Goal: Task Accomplishment & Management: Complete application form

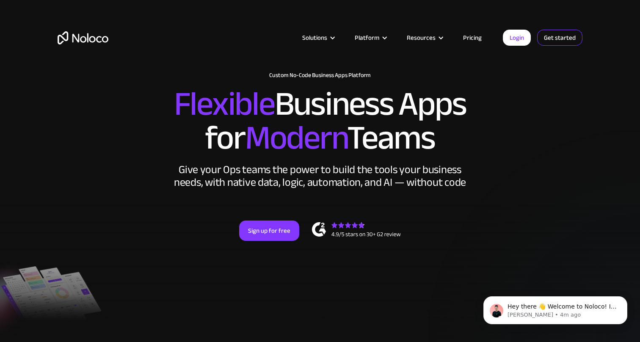
click at [555, 37] on link "Get started" at bounding box center [559, 38] width 45 height 16
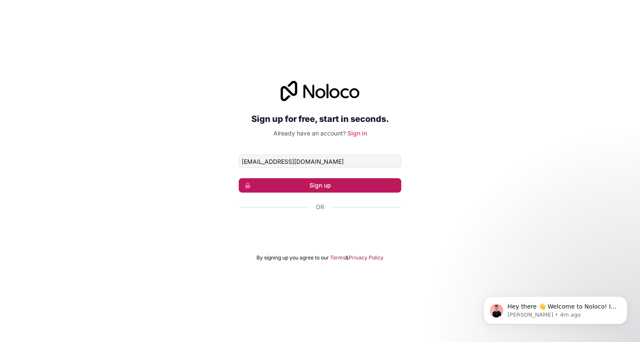
type input "[EMAIL_ADDRESS][DOMAIN_NAME]"
click at [353, 182] on button "Sign up" at bounding box center [320, 185] width 162 height 14
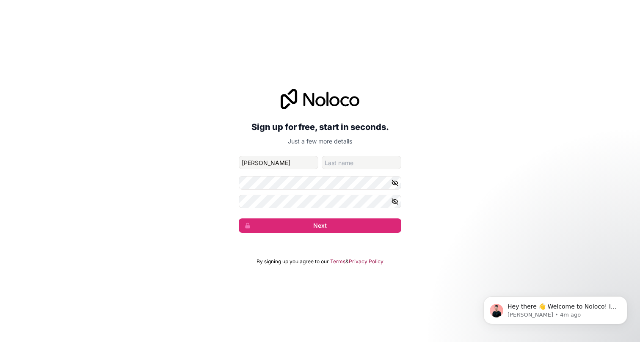
type input "[PERSON_NAME]"
type input "Newham"
click at [320, 225] on button "Next" at bounding box center [320, 225] width 162 height 14
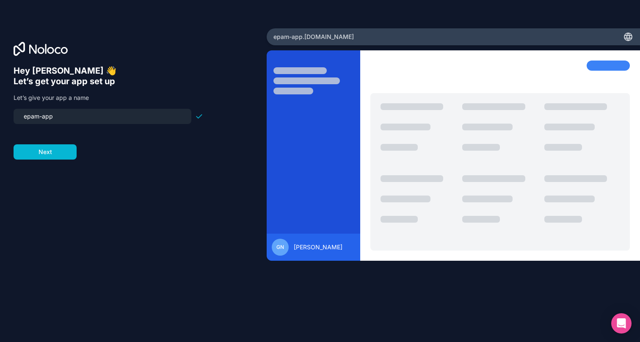
drag, startPoint x: 121, startPoint y: 115, endPoint x: 61, endPoint y: 136, distance: 63.7
click at [61, 136] on form "epam-app Next" at bounding box center [109, 134] width 190 height 51
click at [56, 154] on button "Next" at bounding box center [45, 151] width 63 height 15
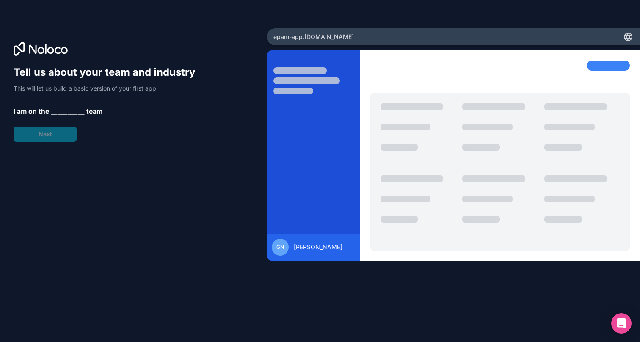
click at [59, 133] on div "Tell us about your team and industry This will let us build a basic version of …" at bounding box center [109, 104] width 190 height 76
click at [65, 113] on span "__________" at bounding box center [68, 111] width 34 height 10
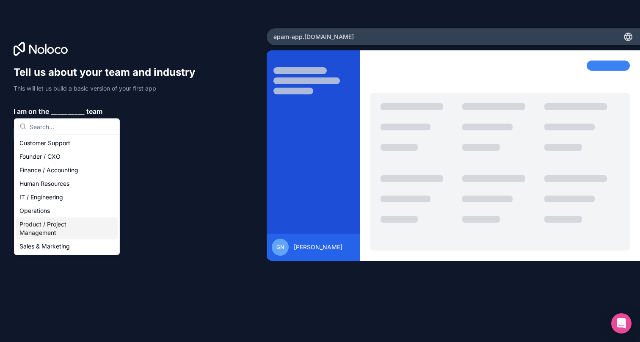
click at [34, 228] on div "Product / Project Management" at bounding box center [67, 228] width 102 height 22
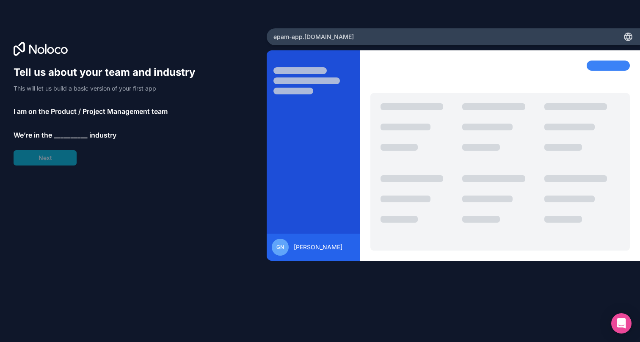
click at [48, 158] on div "Tell us about your team and industry This will let us build a basic version of …" at bounding box center [109, 116] width 190 height 100
click at [63, 135] on span "__________" at bounding box center [71, 135] width 34 height 10
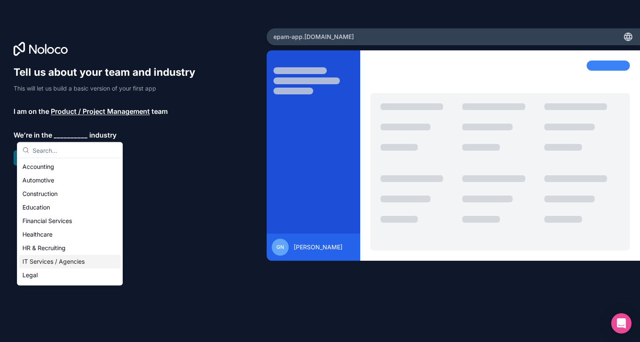
click at [42, 259] on div "IT Services / Agencies" at bounding box center [70, 262] width 102 height 14
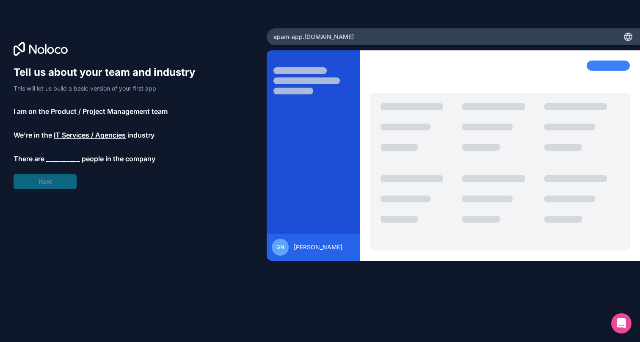
click at [59, 162] on span "__________" at bounding box center [63, 159] width 34 height 10
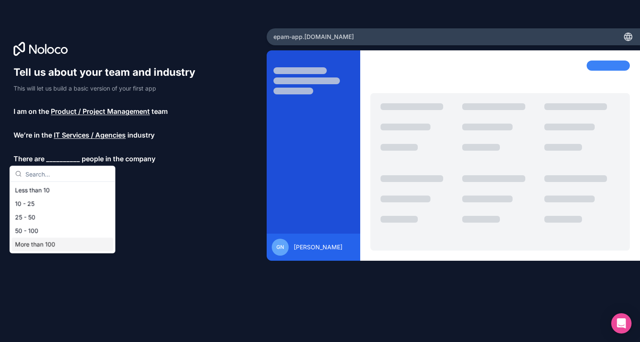
click at [48, 244] on div "More than 100" at bounding box center [63, 245] width 102 height 14
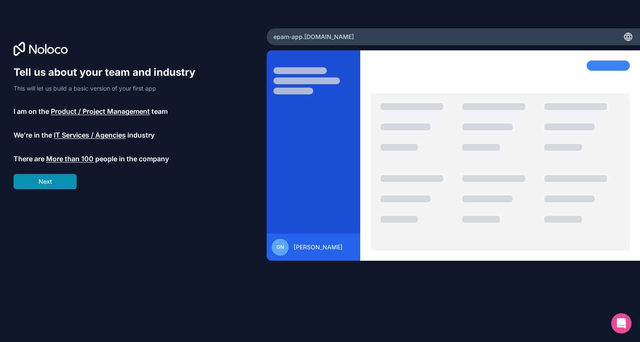
click at [53, 183] on button "Next" at bounding box center [45, 181] width 63 height 15
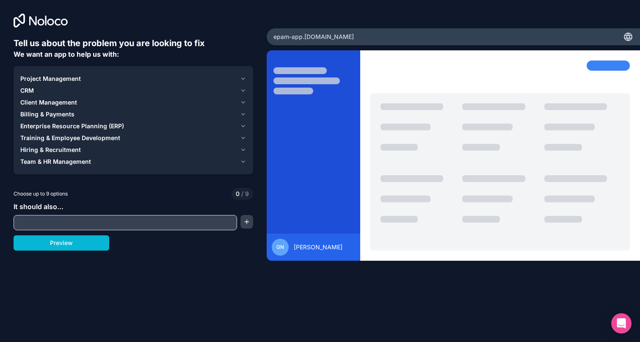
click at [62, 223] on input "text" at bounding box center [125, 223] width 219 height 12
drag, startPoint x: 93, startPoint y: 250, endPoint x: 121, endPoint y: 274, distance: 36.6
click at [121, 274] on div "Tell us about the problem you are looking to fix We want an app to help us with…" at bounding box center [133, 142] width 267 height 285
click at [129, 225] on input "text" at bounding box center [125, 223] width 219 height 12
click at [244, 78] on icon "button" at bounding box center [243, 78] width 6 height 7
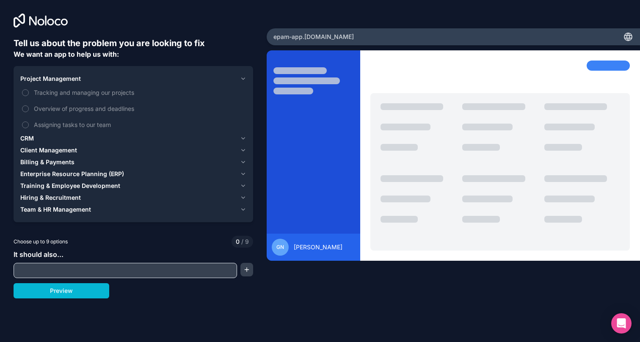
click at [244, 78] on icon "button" at bounding box center [243, 78] width 6 height 7
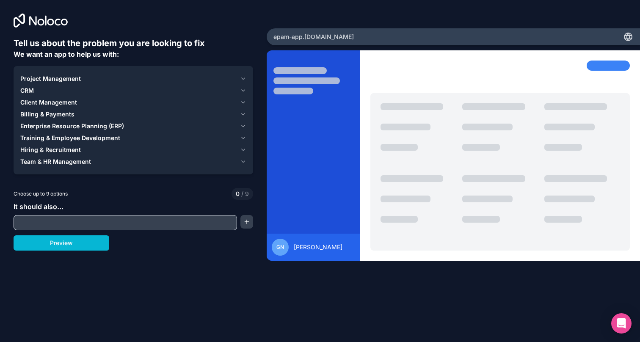
click at [243, 86] on button "CRM" at bounding box center [133, 91] width 226 height 12
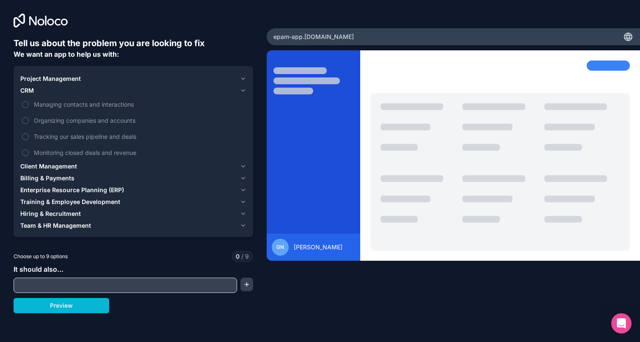
click at [243, 88] on icon "button" at bounding box center [243, 90] width 6 height 7
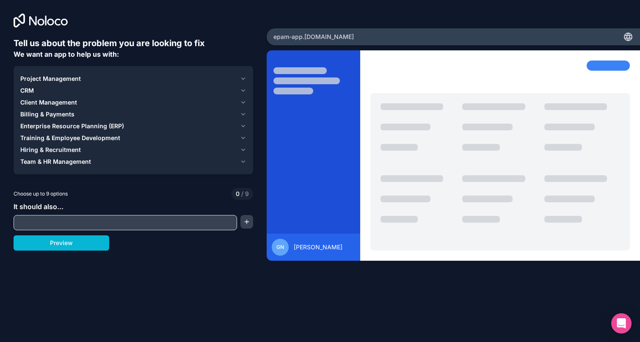
click at [78, 218] on input "text" at bounding box center [125, 223] width 219 height 12
paste input "Humanized Concierge Add-On: Emotional Cues & Boutique-Style Interaction 1. Emot…"
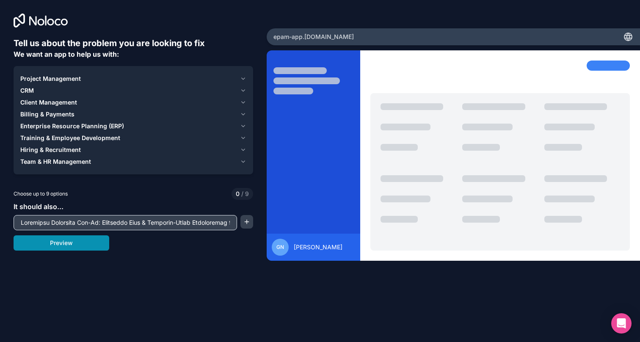
type input "Humanized Concierge Add-On: Emotional Cues & Boutique-Style Interaction 1. Emot…"
click at [99, 241] on button "Preview" at bounding box center [62, 242] width 96 height 15
click at [109, 161] on div "Team & HR Management" at bounding box center [128, 161] width 216 height 8
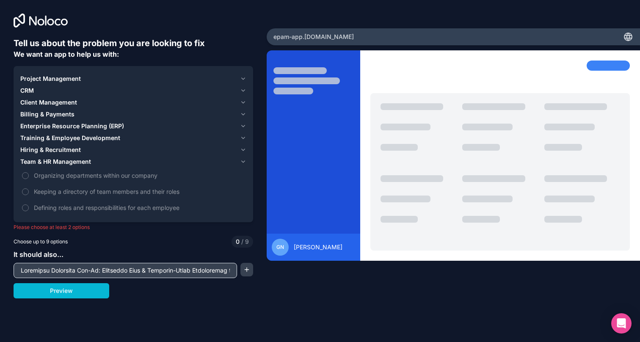
click at [110, 162] on div "Team & HR Management" at bounding box center [128, 161] width 216 height 8
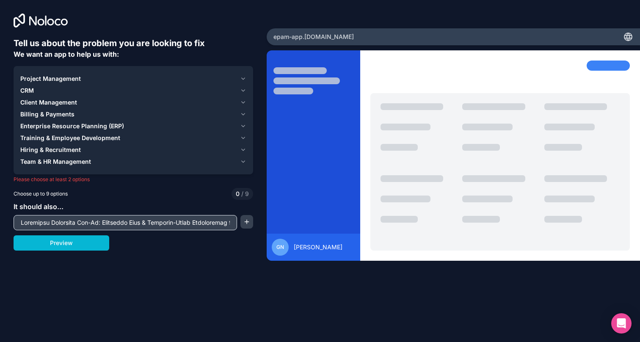
click at [110, 148] on div "Hiring & Recruitment" at bounding box center [128, 150] width 216 height 8
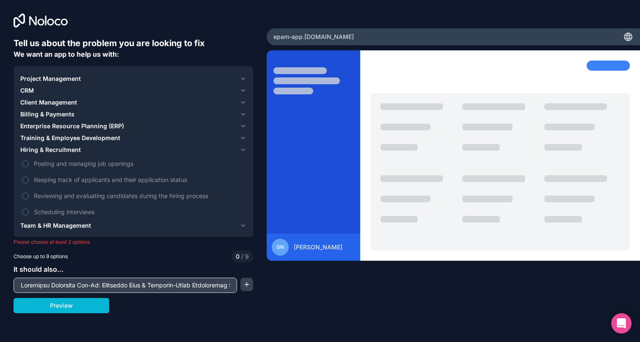
click at [110, 148] on div "Hiring & Recruitment" at bounding box center [128, 150] width 216 height 8
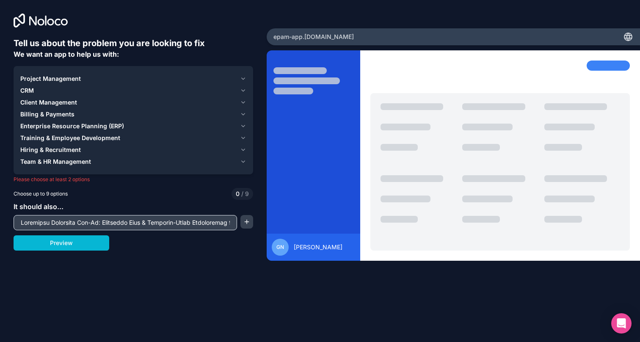
click at [71, 102] on span "Client Management" at bounding box center [48, 102] width 57 height 8
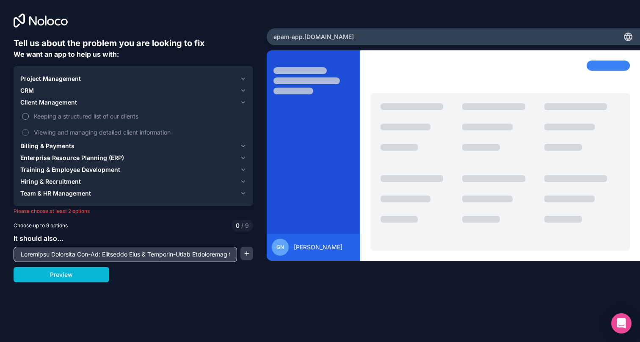
click at [70, 115] on span "Keeping a structured list of our clients" at bounding box center [139, 116] width 211 height 9
click at [29, 115] on button "Keeping a structured list of our clients" at bounding box center [25, 116] width 7 height 7
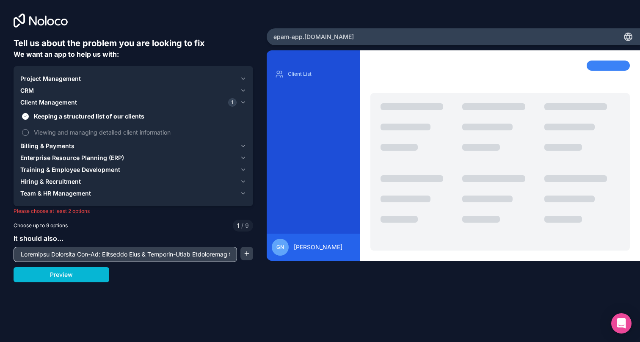
click at [66, 129] on span "Viewing and managing detailed client information" at bounding box center [139, 132] width 211 height 9
click at [29, 129] on button "Viewing and managing detailed client information" at bounding box center [25, 132] width 7 height 7
click at [66, 129] on span "Viewing and managing detailed client information" at bounding box center [139, 132] width 211 height 9
click at [29, 129] on button "Viewing and managing detailed client information" at bounding box center [25, 132] width 7 height 7
click at [69, 118] on span "Keeping a structured list of our clients" at bounding box center [139, 116] width 211 height 9
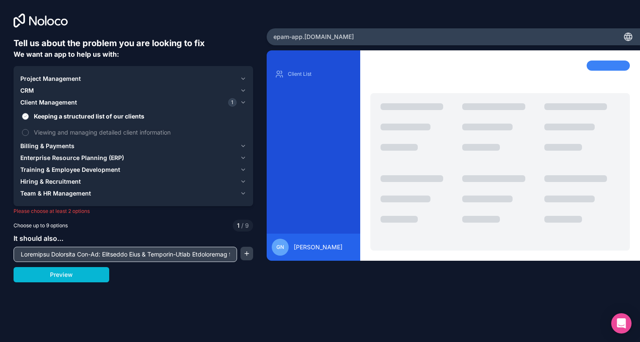
click at [29, 118] on button "Keeping a structured list of our clients" at bounding box center [25, 116] width 7 height 7
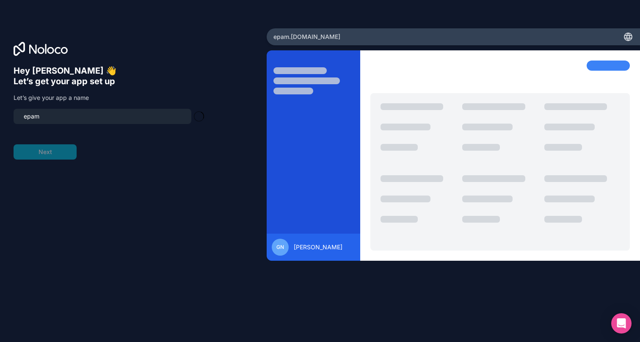
type input "epam-team"
